Goal: Communication & Community: Ask a question

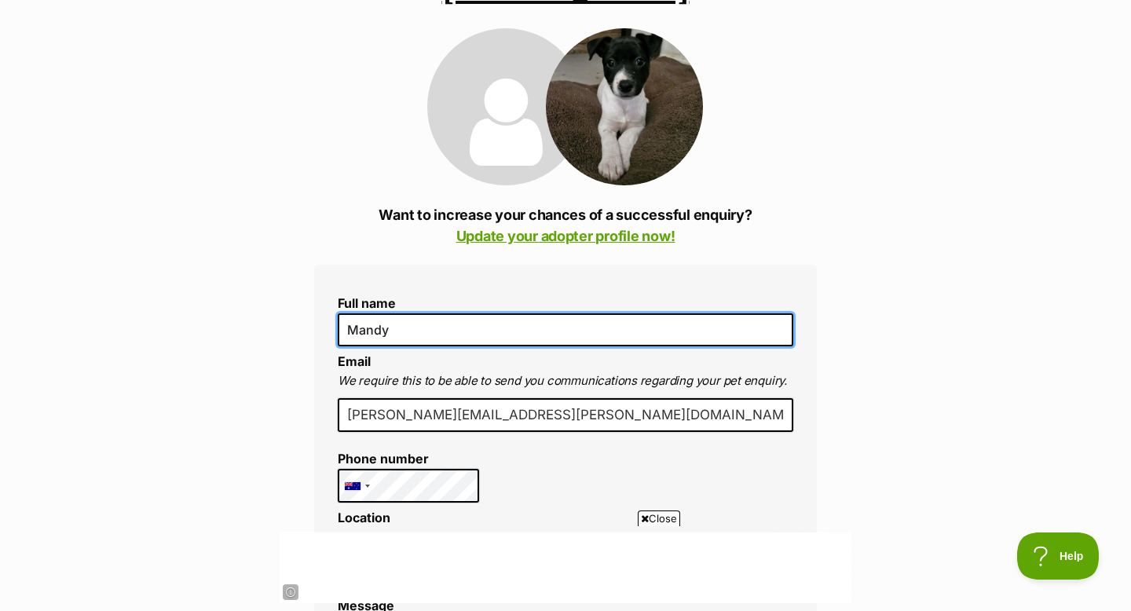
click at [474, 313] on input "Mandy" at bounding box center [566, 329] width 456 height 33
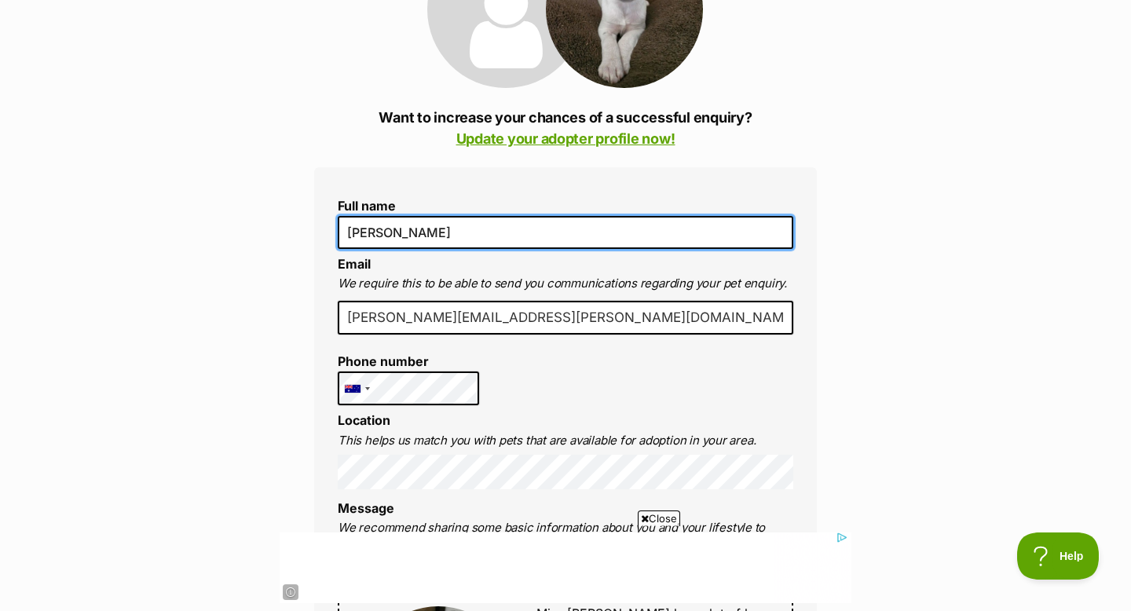
scroll to position [306, 0]
type input "[PERSON_NAME]"
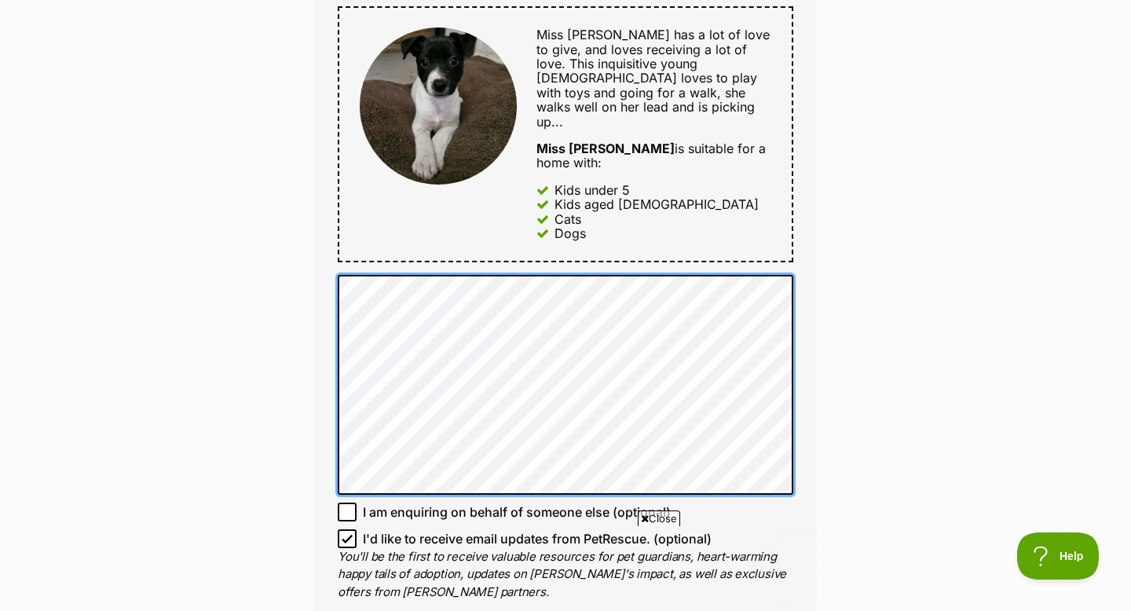
scroll to position [0, 0]
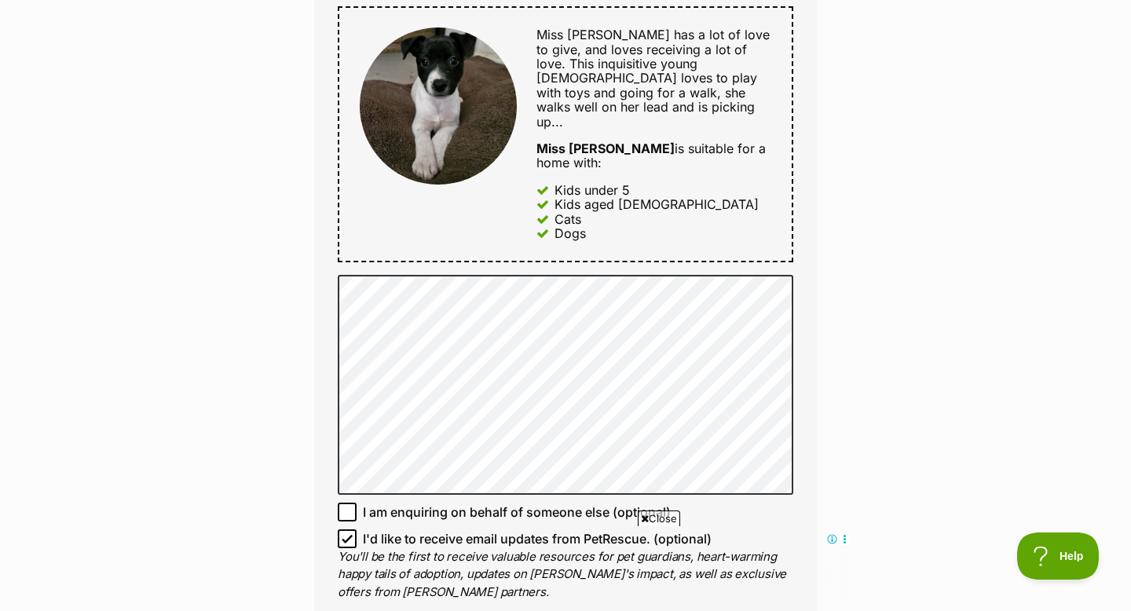
click at [349, 533] on icon at bounding box center [347, 538] width 11 height 11
click at [349, 529] on input "I'd like to receive email updates from PetRescue. (optional)" at bounding box center [347, 538] width 19 height 19
checkbox input "false"
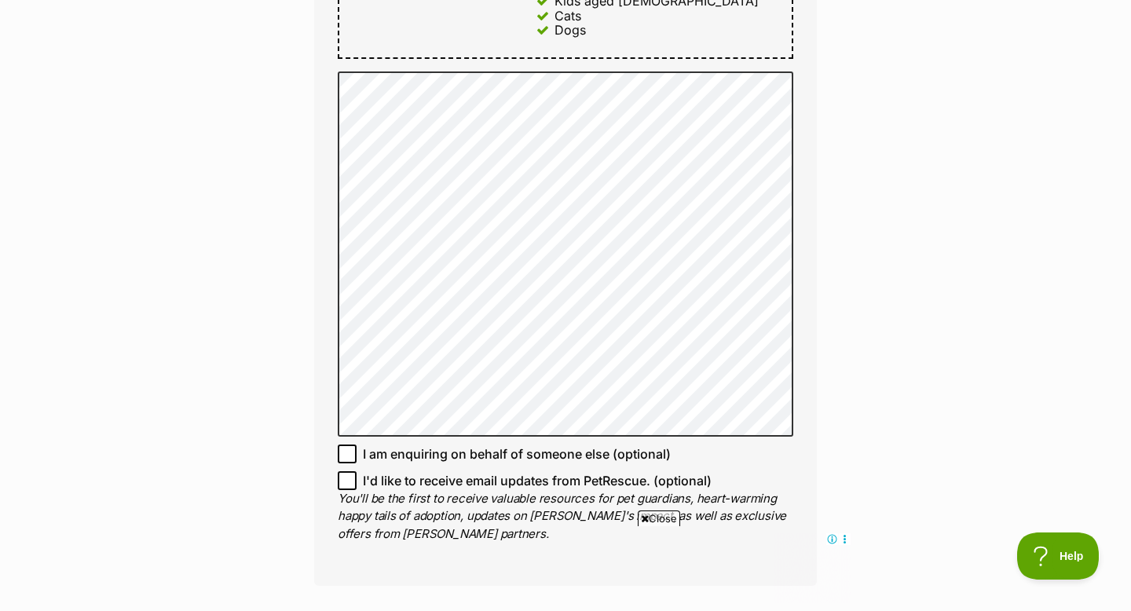
scroll to position [1074, 0]
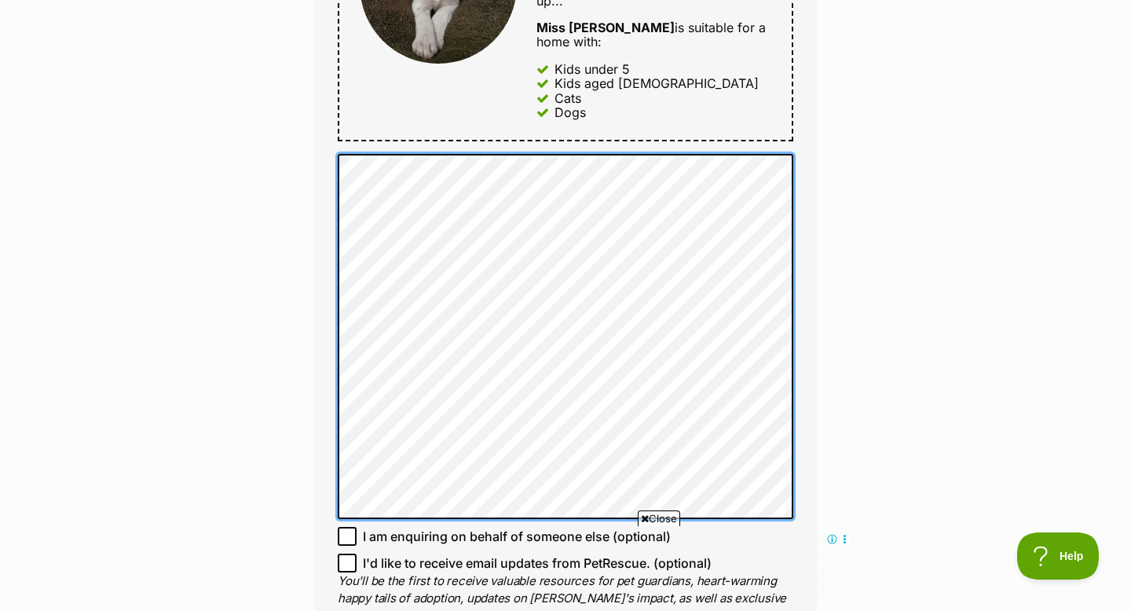
click at [342, 12] on div "Full name [PERSON_NAME] Email We require this to be able to send you communicat…" at bounding box center [565, 68] width 503 height 1201
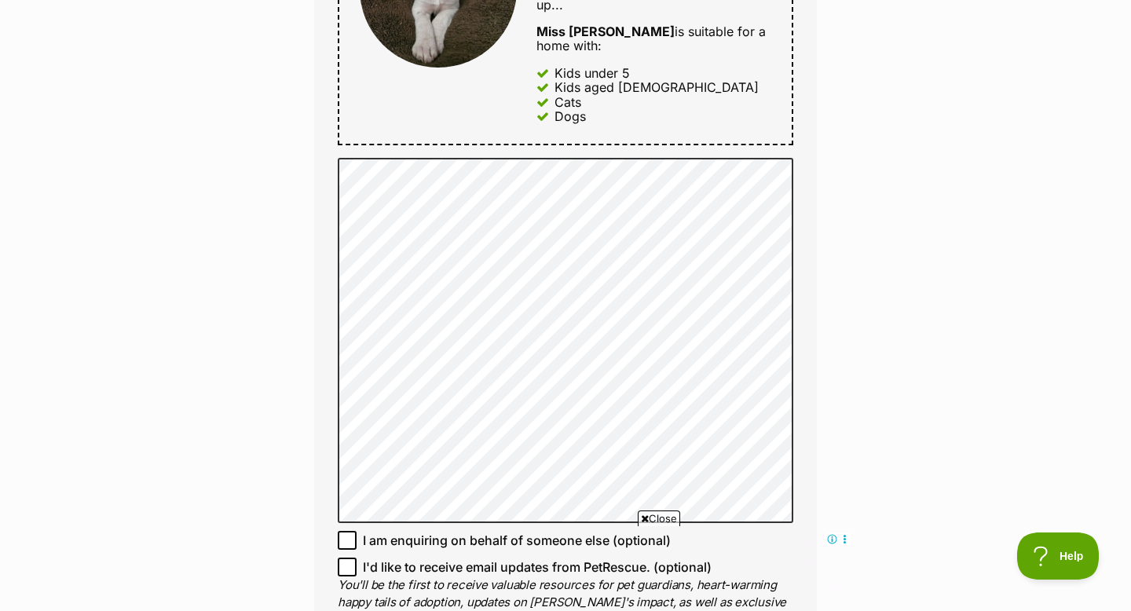
click at [273, 177] on div "Enquire about Miss [PERSON_NAME] Want to increase your chances of a successful …" at bounding box center [565, 201] width 1131 height 2119
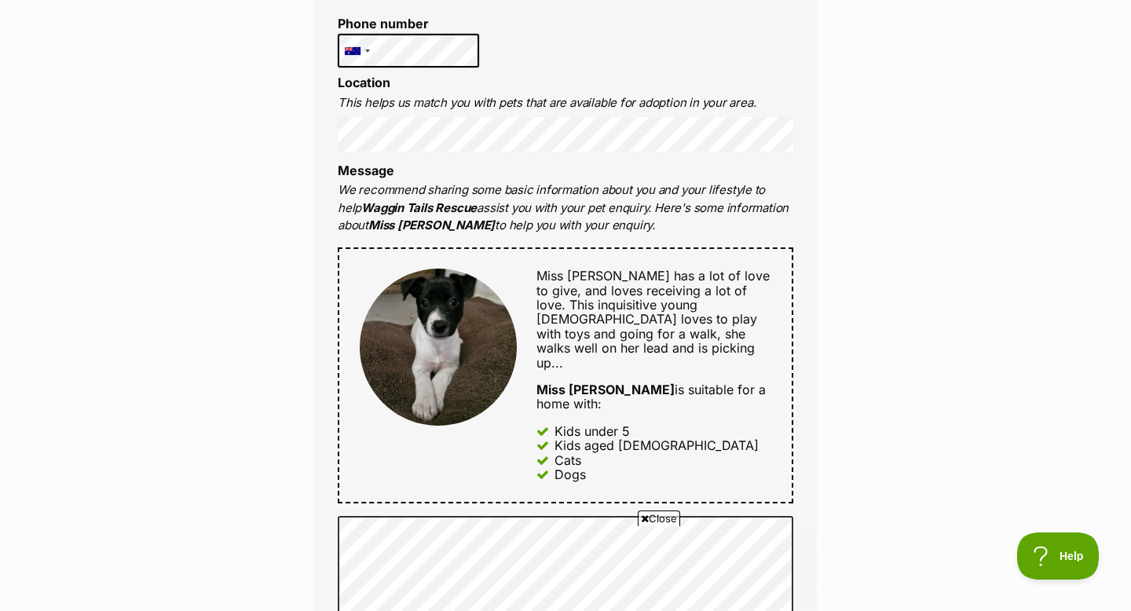
scroll to position [0, 0]
